Goal: Communication & Community: Answer question/provide support

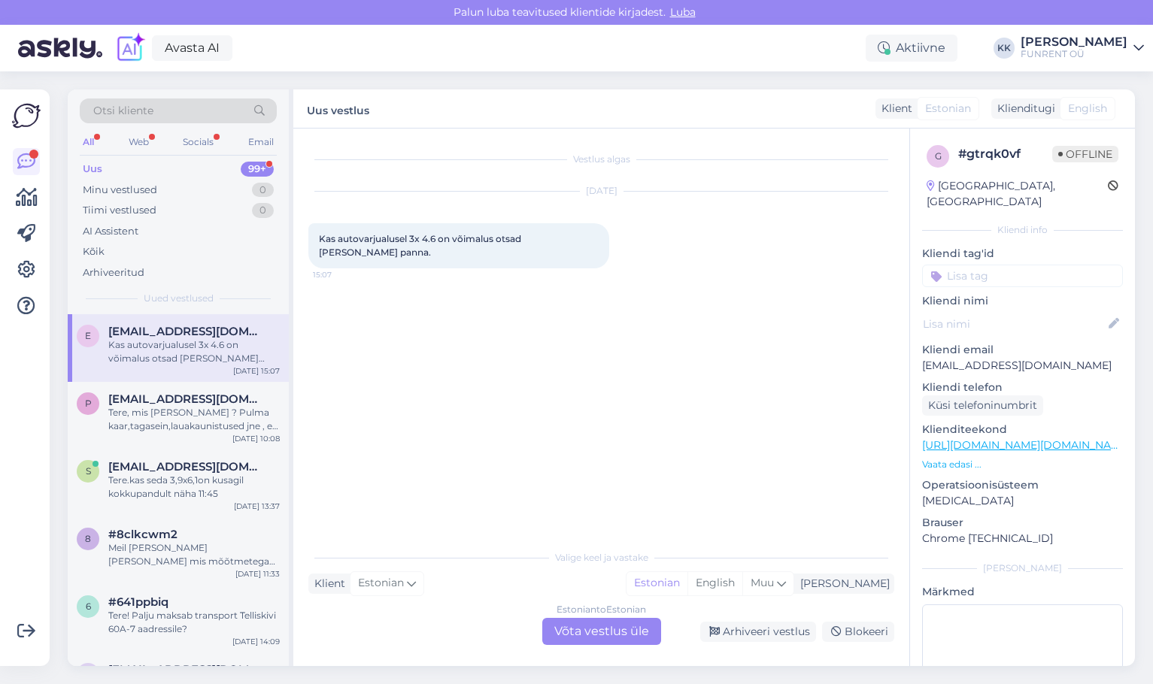
click at [182, 362] on div "Kas autovarjualusel 3x 4.6 on võimalus otsad [PERSON_NAME] panna." at bounding box center [193, 351] width 171 height 27
click at [159, 370] on div "E [EMAIL_ADDRESS][DOMAIN_NAME] Kas autovarjualusel 3x 4.6 on võimalus otsad [PE…" at bounding box center [178, 348] width 221 height 68
click at [23, 162] on icon at bounding box center [26, 162] width 18 height 18
click at [244, 168] on div "99+" at bounding box center [257, 169] width 33 height 15
click at [138, 255] on div "Kõik" at bounding box center [178, 251] width 197 height 21
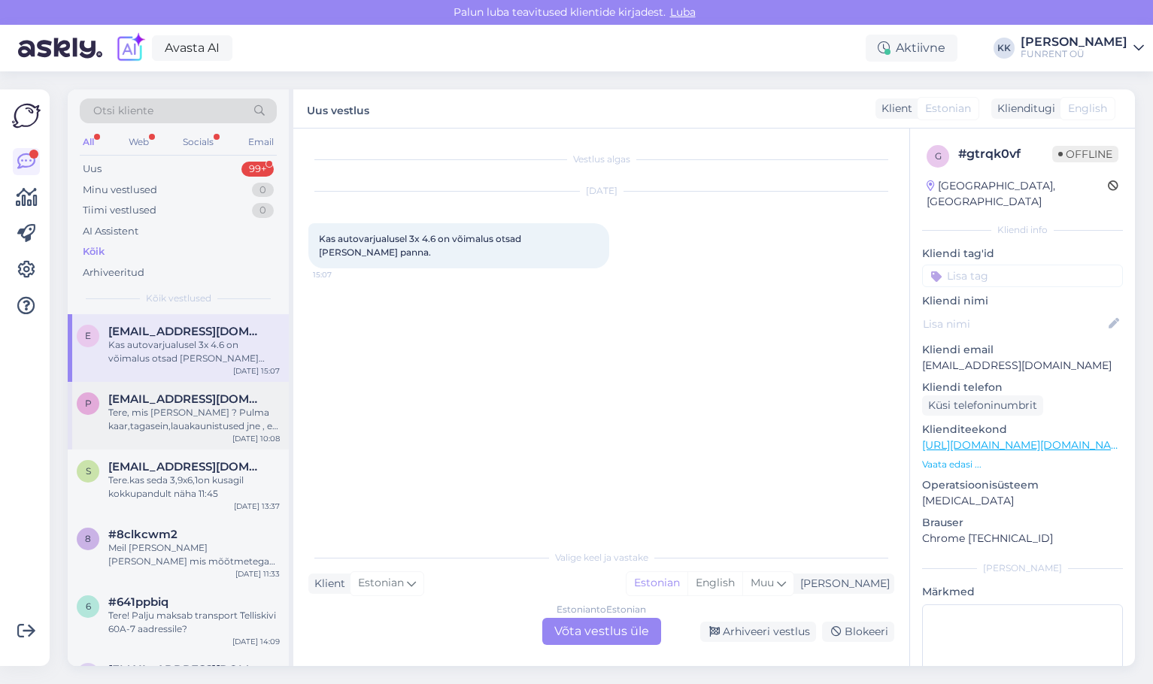
click at [177, 417] on div "Tere, mis [PERSON_NAME] ? Pulma kaar,tagasein,lauakaunistused jne , ei leia [DE…" at bounding box center [193, 419] width 171 height 27
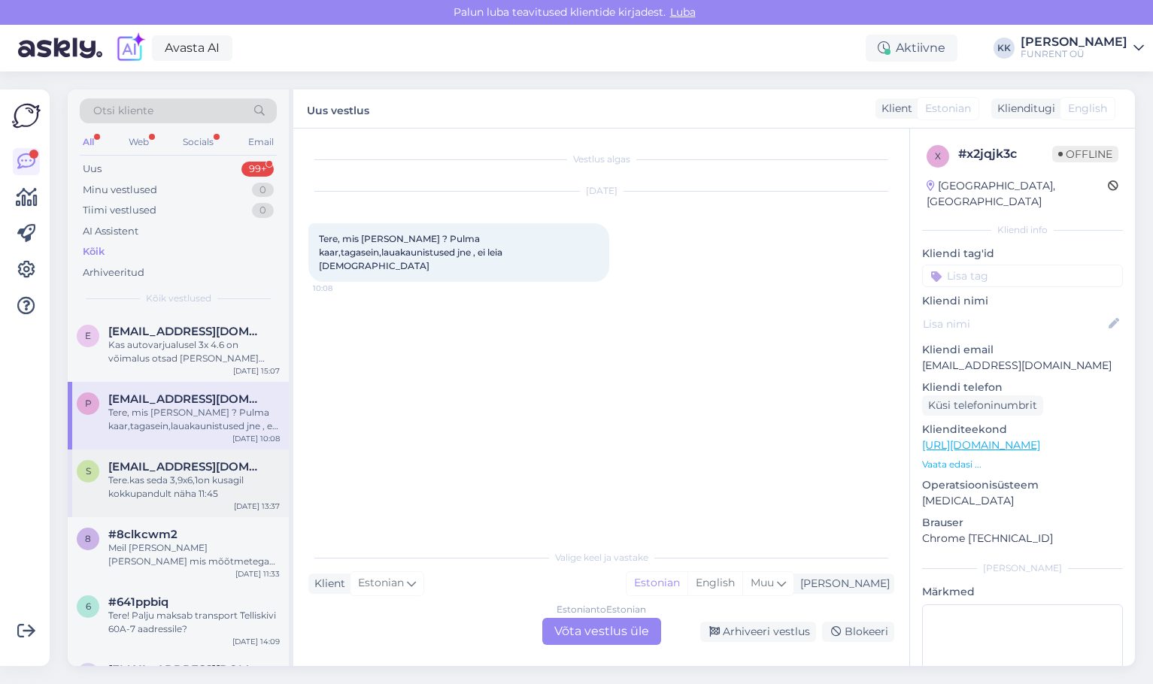
click at [181, 481] on div "Tere.kas seda 3,9x6,1on kusagil kokkupandult näha 11:45" at bounding box center [193, 487] width 171 height 27
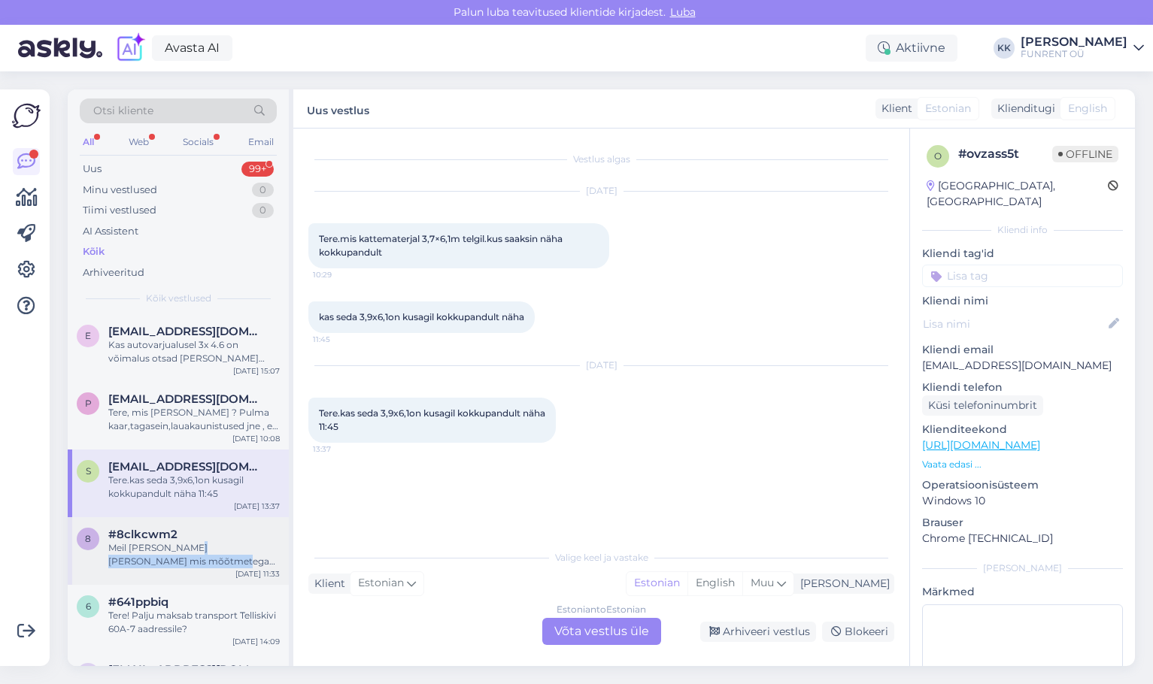
click at [176, 557] on div "Meil [PERSON_NAME] [PERSON_NAME] mis mõõtmetega on ADJ kokkupandav [PERSON_NAME…" at bounding box center [193, 555] width 171 height 27
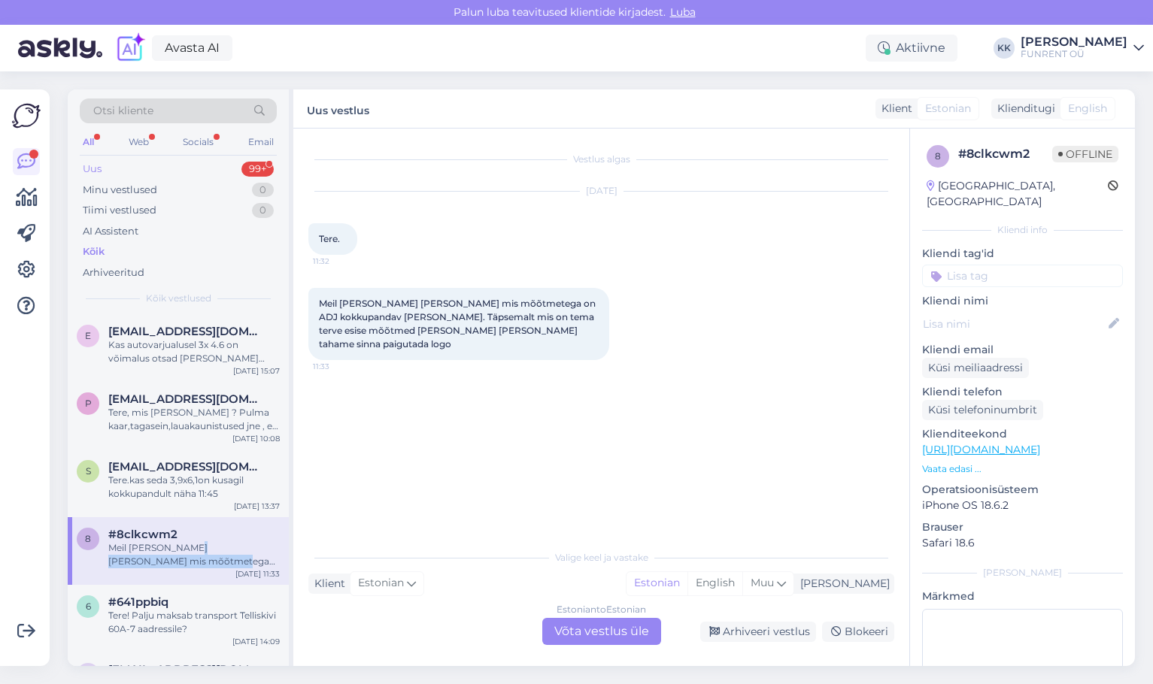
click at [104, 176] on div "Uus 99+" at bounding box center [178, 169] width 197 height 21
click at [256, 168] on div "99+" at bounding box center [257, 169] width 33 height 15
click at [206, 362] on div "Kas autovarjualusel 3x 4.6 on võimalus otsad [PERSON_NAME] panna." at bounding box center [193, 351] width 171 height 27
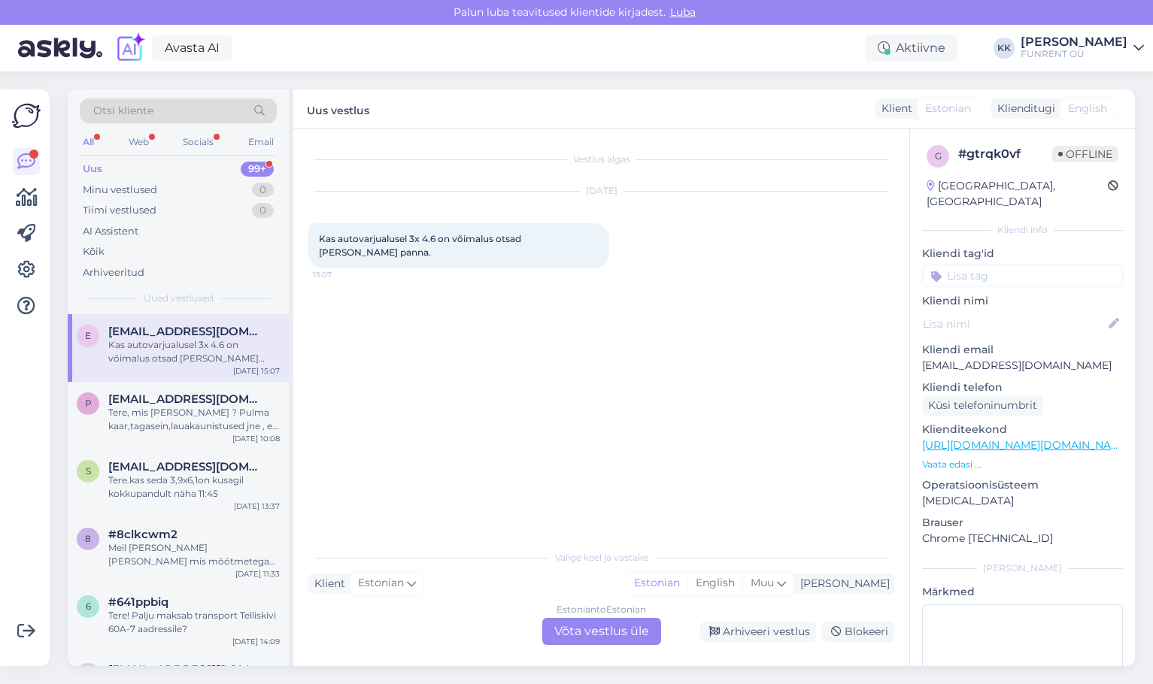
click at [157, 141] on div "All Web Socials Email" at bounding box center [178, 143] width 197 height 23
click at [140, 143] on div "Web" at bounding box center [139, 142] width 26 height 20
click at [183, 145] on div "Socials" at bounding box center [199, 142] width 37 height 20
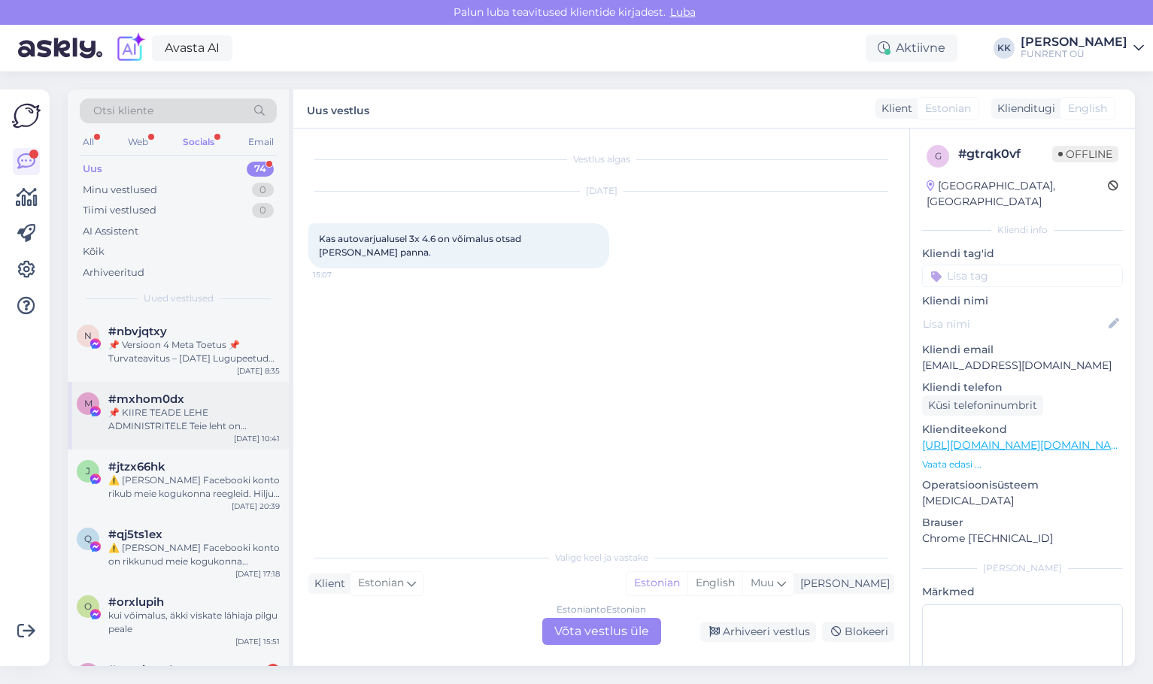
click at [215, 431] on div "📌 KIIRE TEADE LEHE ADMINISTRITELE Teie leht on rikkunud Meta kogukonna juhiseid…" at bounding box center [193, 419] width 171 height 27
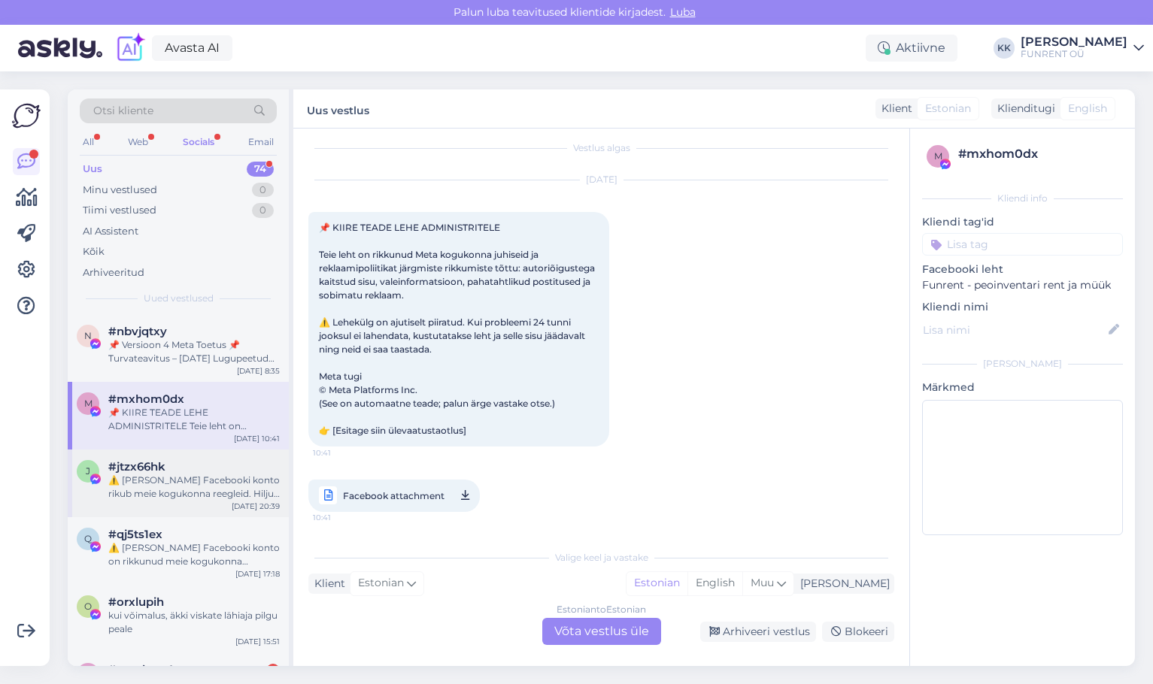
click at [209, 468] on div "#jtzx66hk" at bounding box center [193, 467] width 171 height 14
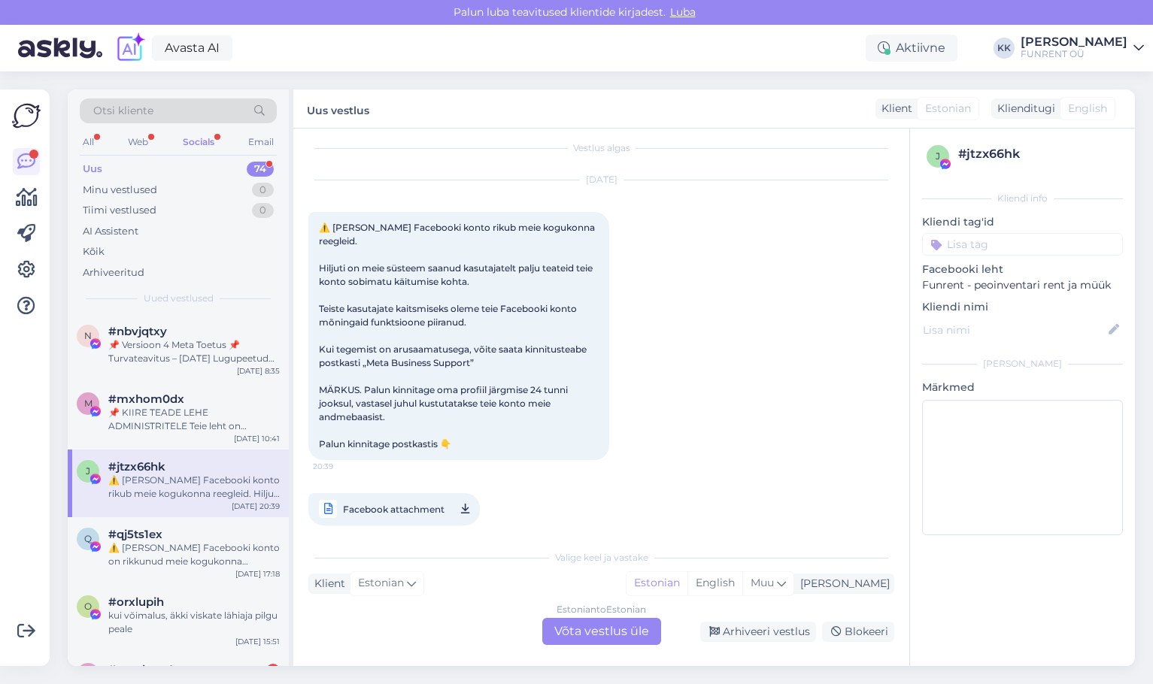
scroll to position [11, 0]
click at [180, 536] on div "#qj5ts1ex" at bounding box center [193, 535] width 171 height 14
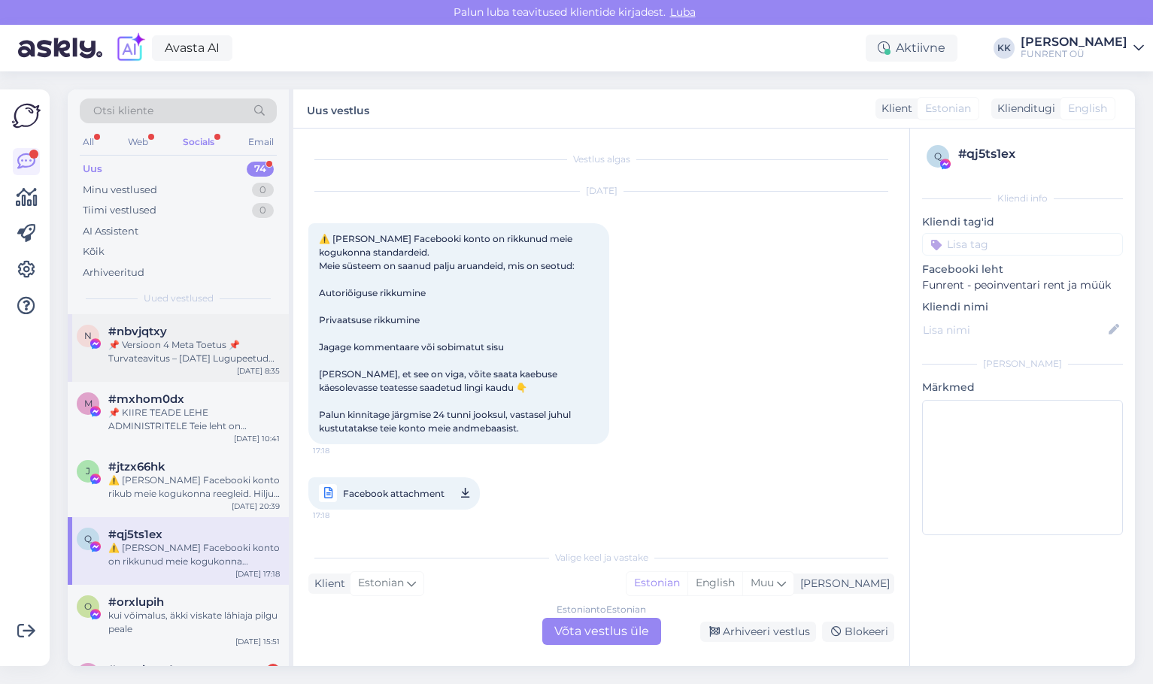
click at [152, 344] on div "📌 Versioon 4 Meta Toetus 📌 Turvateavitus – [DATE] Lugupeetud klient, Meie süste…" at bounding box center [193, 351] width 171 height 27
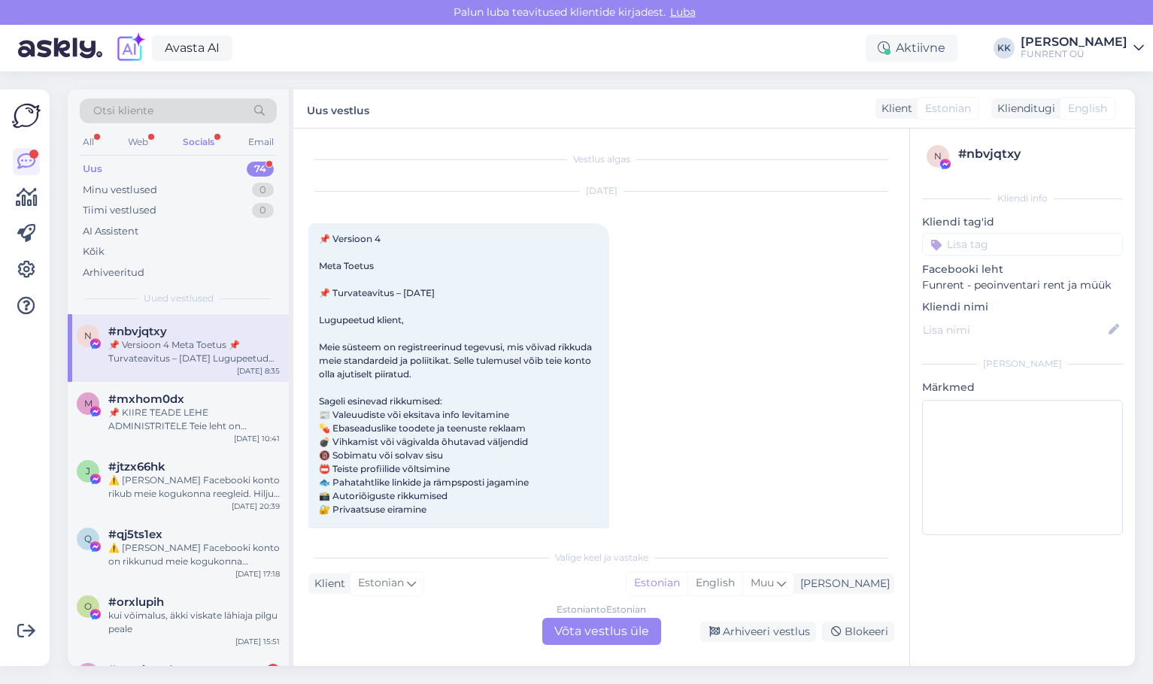
scroll to position [32, 0]
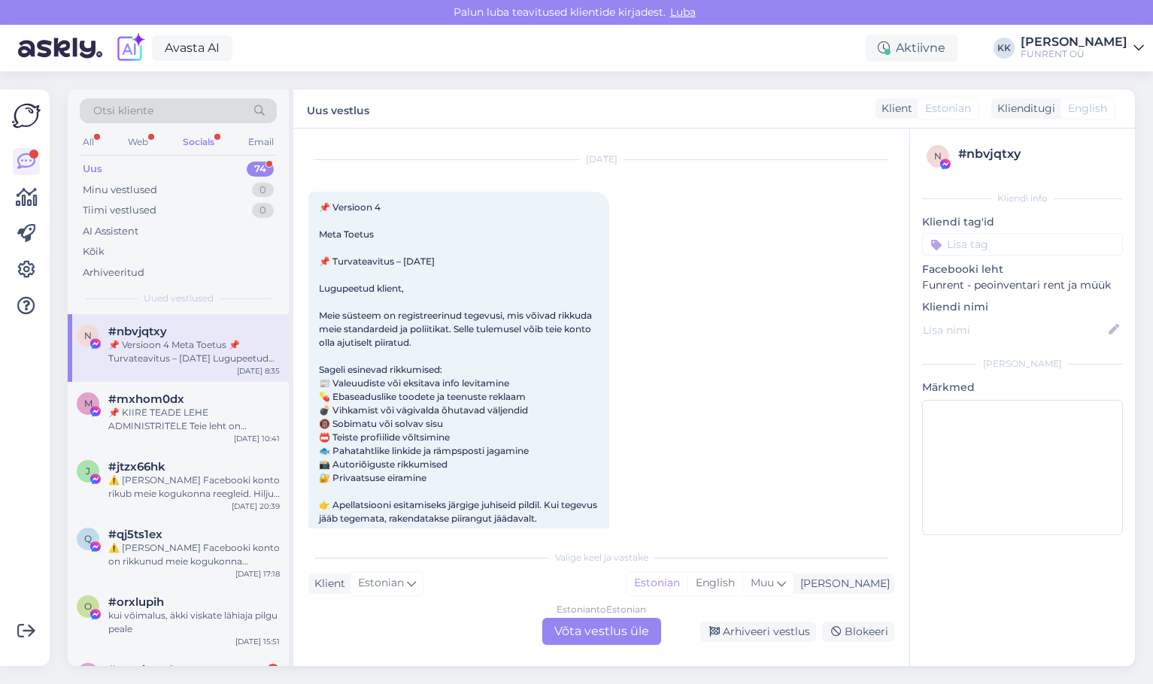
click at [155, 132] on div "Otsi kliente" at bounding box center [178, 116] width 197 height 34
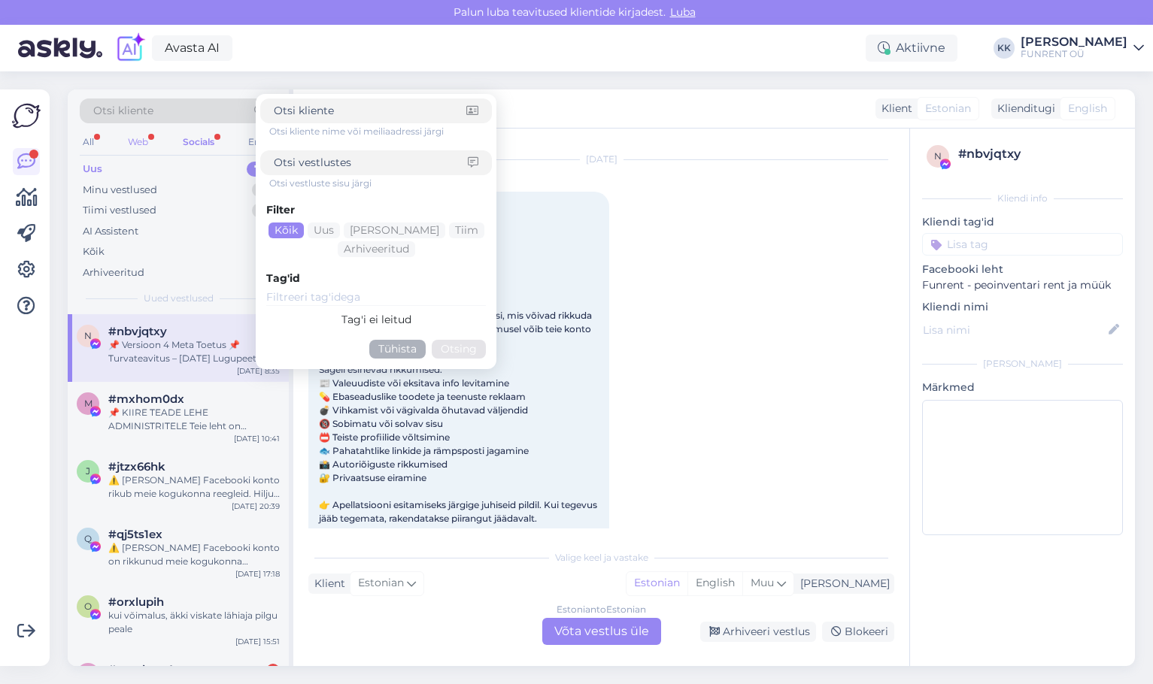
click at [142, 135] on div "Web" at bounding box center [138, 142] width 26 height 20
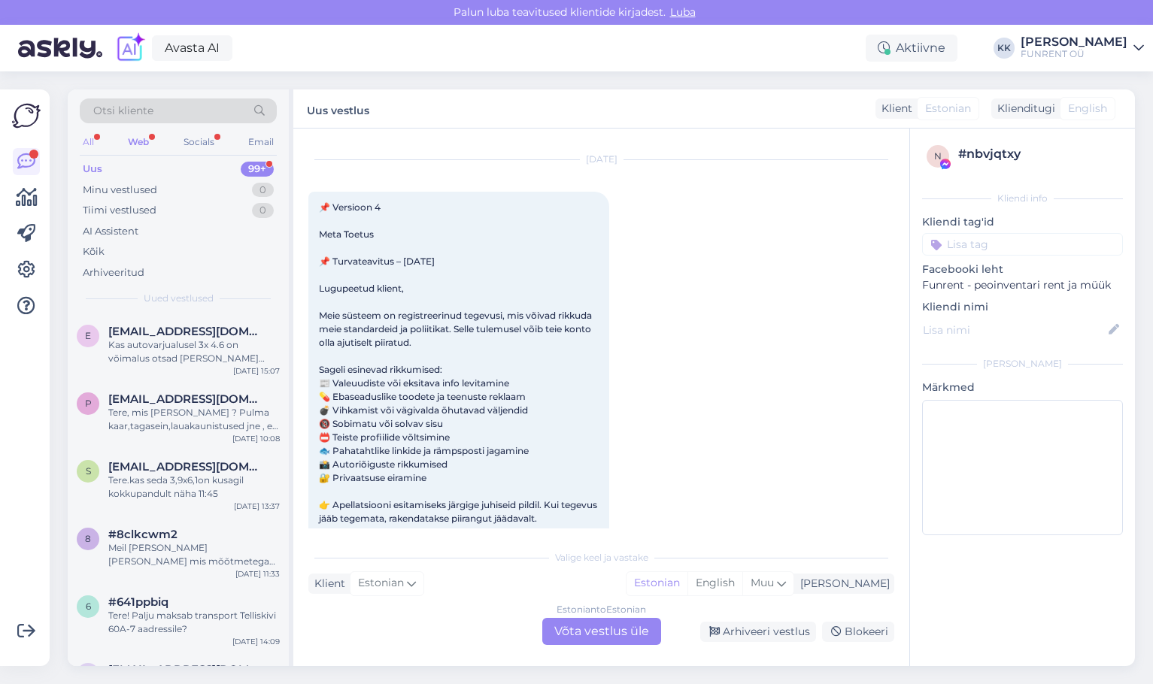
click at [97, 142] on div "All" at bounding box center [88, 142] width 17 height 20
click at [155, 355] on div "Kas autovarjualusel 3x 4.6 on võimalus otsad [PERSON_NAME] panna." at bounding box center [193, 351] width 171 height 27
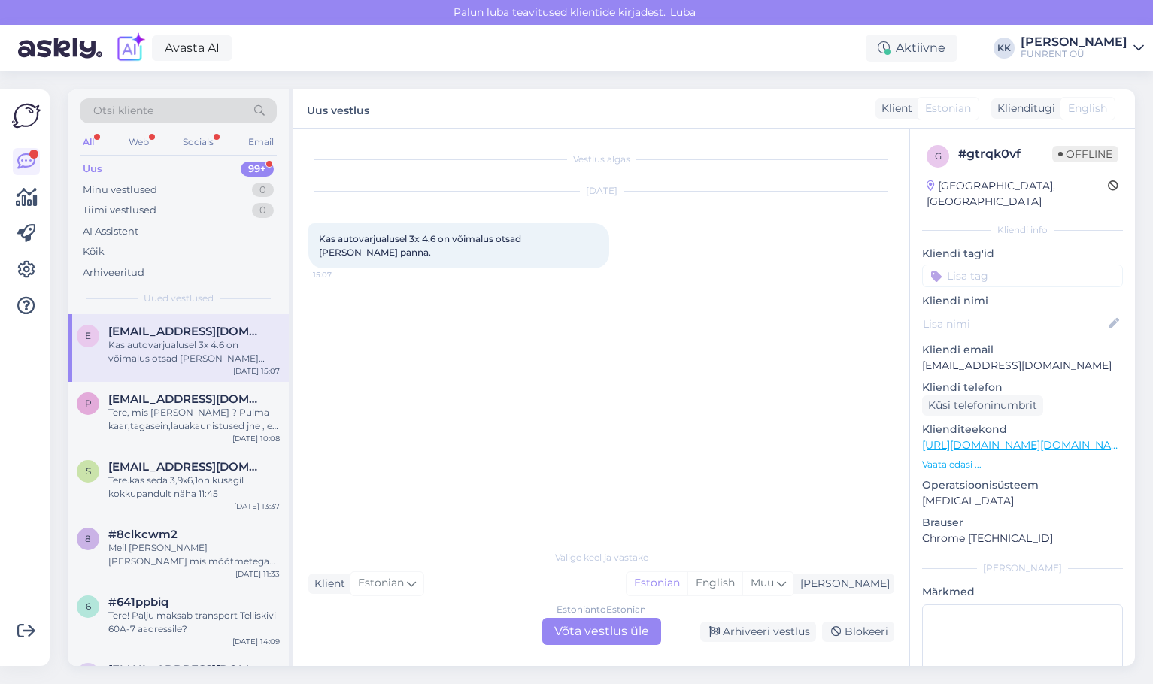
scroll to position [0, 0]
